Goal: Task Accomplishment & Management: Manage account settings

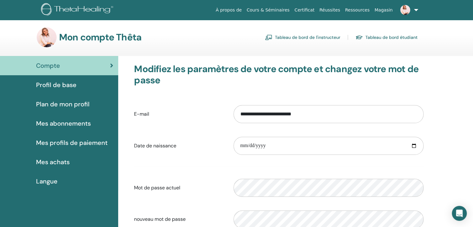
click at [309, 35] on link "Tableau de bord de l'instructeur" at bounding box center [302, 37] width 75 height 10
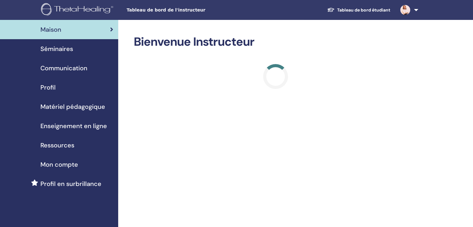
click at [56, 50] on span "Séminaires" at bounding box center [56, 48] width 33 height 9
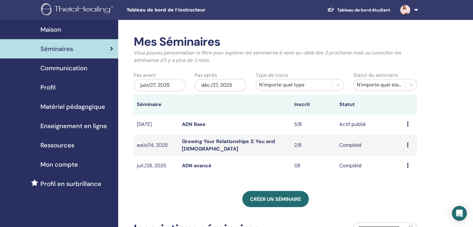
click at [193, 125] on link "ADN Base" at bounding box center [194, 124] width 24 height 7
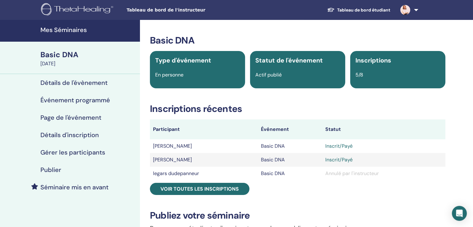
click at [69, 100] on h4 "Événement programmé" at bounding box center [75, 99] width 70 height 7
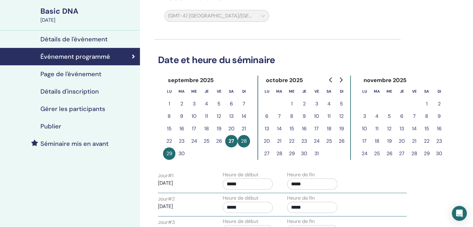
scroll to position [43, 0]
click at [91, 92] on h4 "Détails d'inscription" at bounding box center [69, 91] width 58 height 7
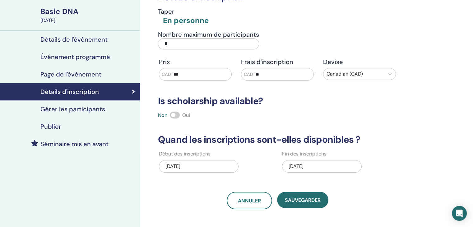
click at [301, 169] on div "09/26/2025" at bounding box center [322, 166] width 80 height 12
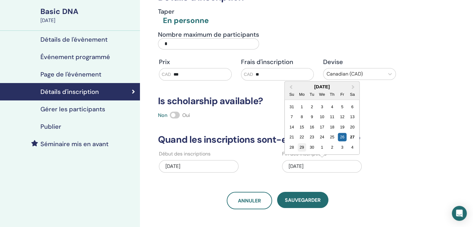
click at [301, 148] on div "29" at bounding box center [301, 147] width 8 height 8
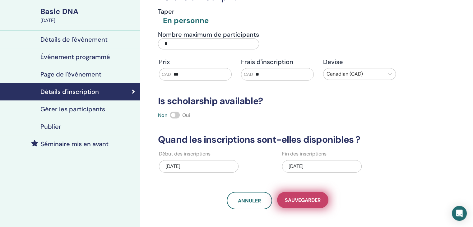
click at [300, 200] on span "sauvegarder" at bounding box center [303, 200] width 36 height 7
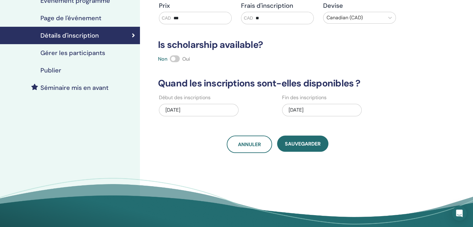
scroll to position [99, 0]
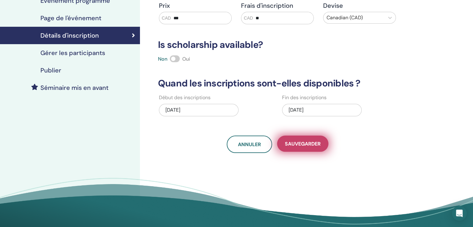
click at [299, 145] on span "sauvegarder" at bounding box center [303, 143] width 36 height 7
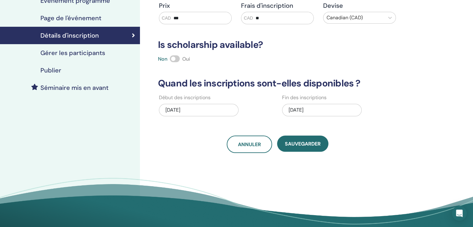
click at [78, 54] on h4 "Gérer les participants" at bounding box center [72, 52] width 65 height 7
